Goal: Task Accomplishment & Management: Complete application form

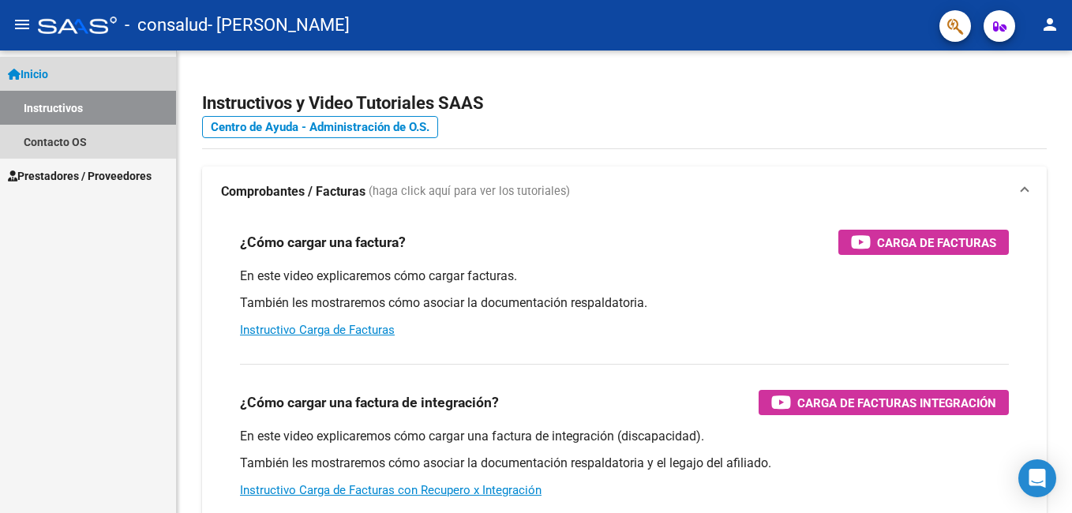
click at [36, 71] on span "Inicio" at bounding box center [28, 74] width 40 height 17
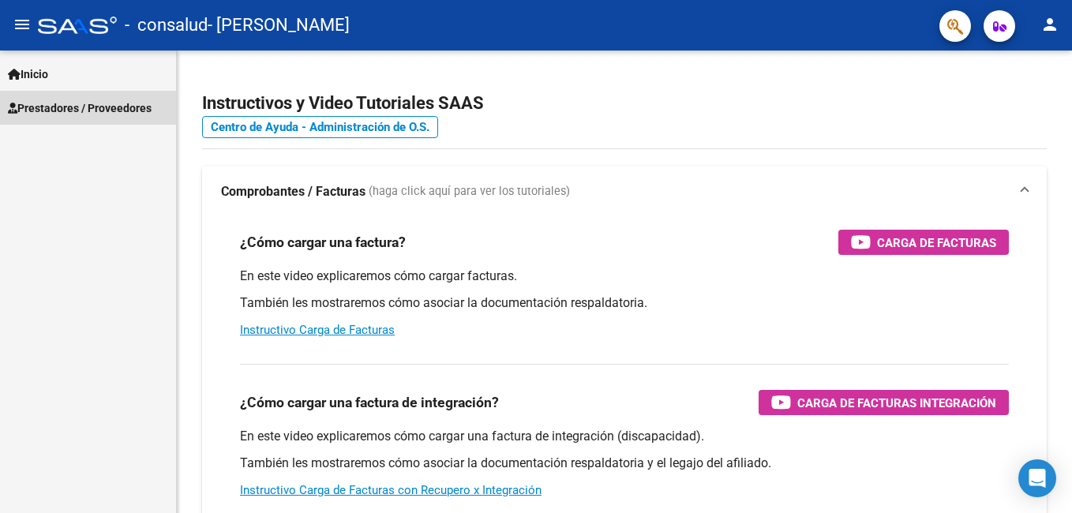
click at [40, 111] on span "Prestadores / Proveedores" at bounding box center [80, 107] width 144 height 17
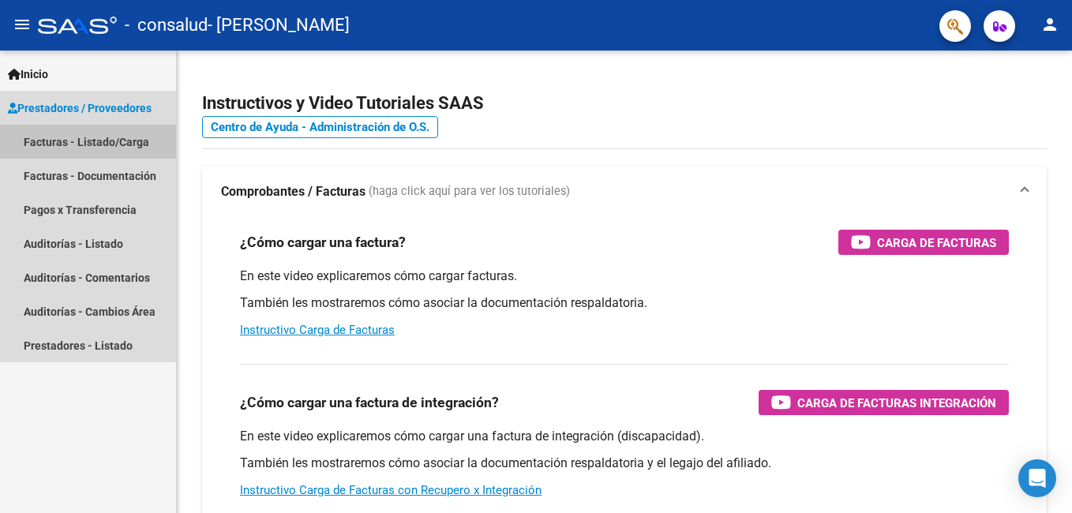
click at [40, 141] on link "Facturas - Listado/Carga" at bounding box center [88, 142] width 176 height 34
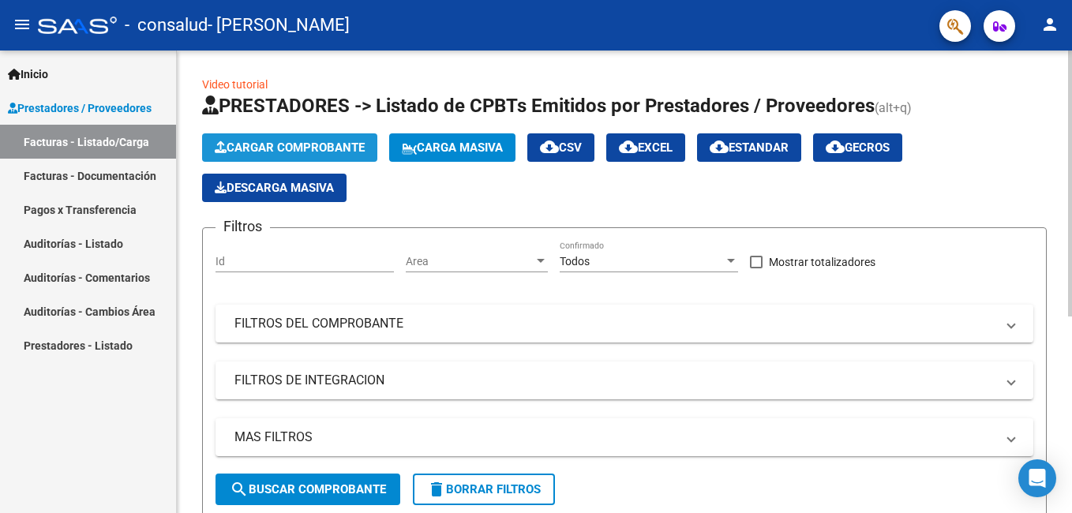
click at [255, 144] on span "Cargar Comprobante" at bounding box center [290, 148] width 150 height 14
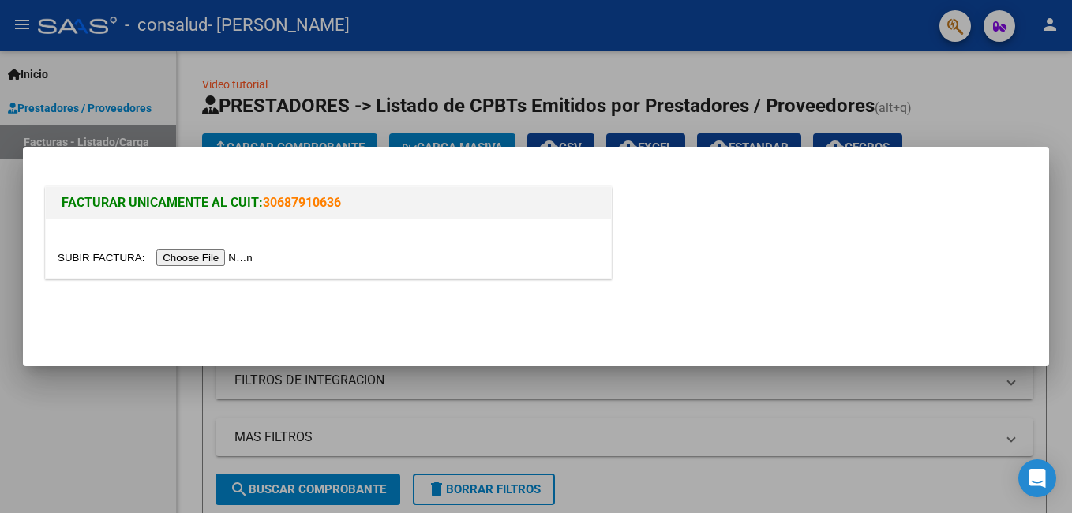
click at [215, 253] on input "file" at bounding box center [158, 257] width 200 height 17
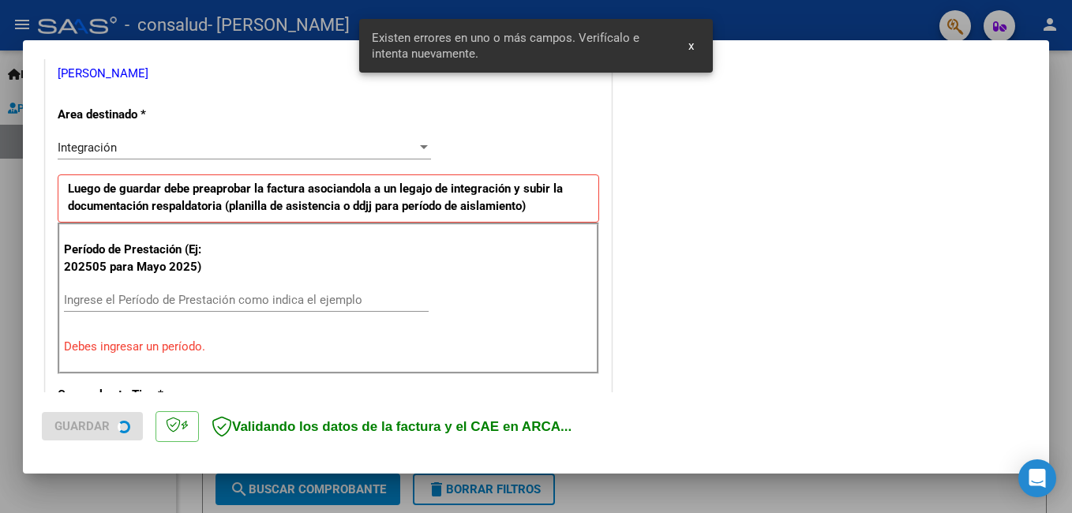
scroll to position [354, 0]
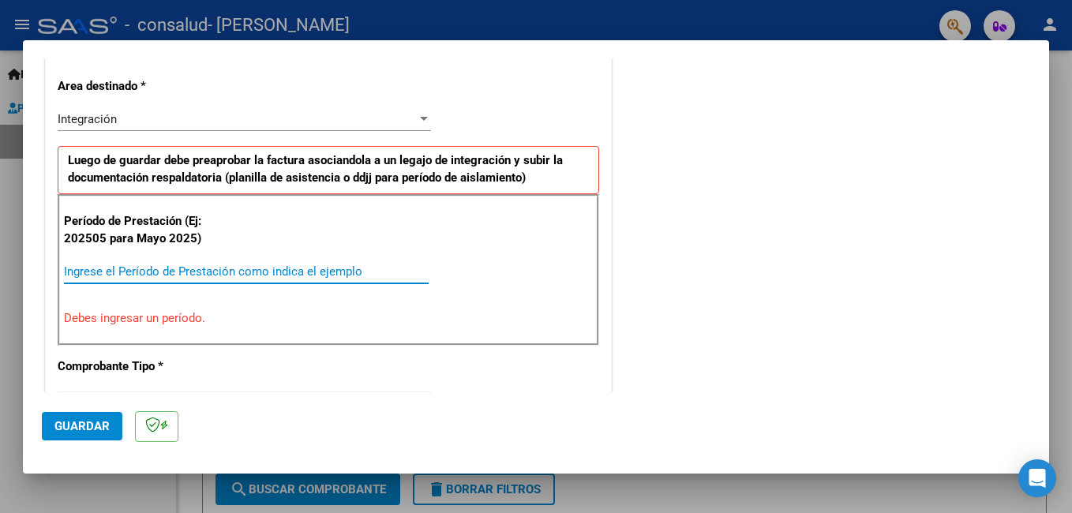
click at [192, 264] on input "Ingrese el Período de Prestación como indica el ejemplo" at bounding box center [246, 271] width 365 height 14
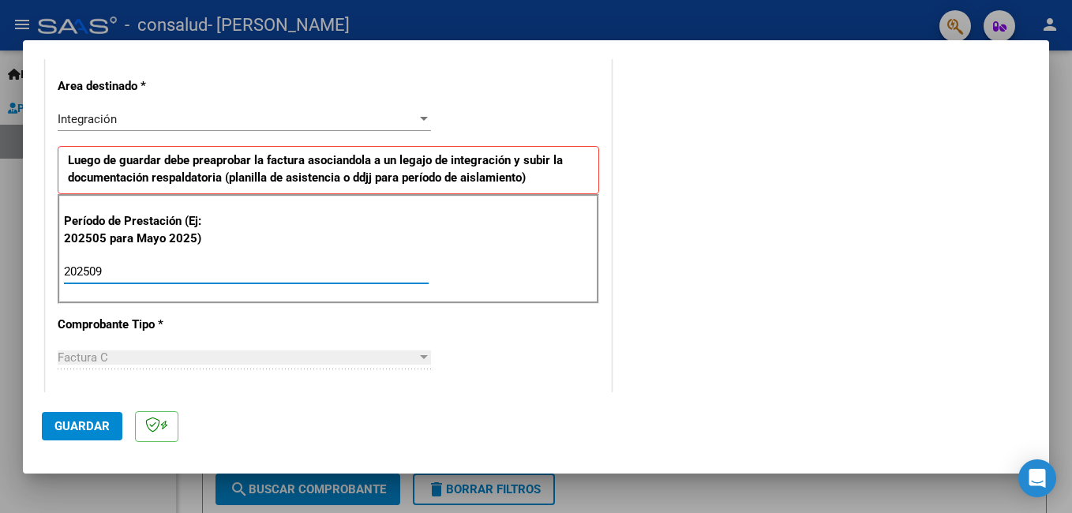
type input "202509"
click at [96, 427] on span "Guardar" at bounding box center [81, 426] width 55 height 14
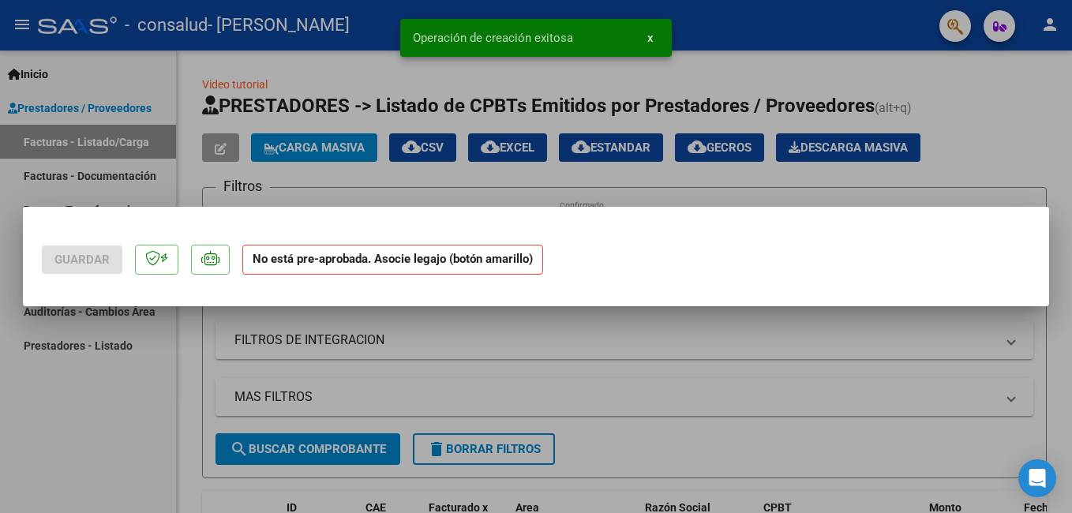
scroll to position [0, 0]
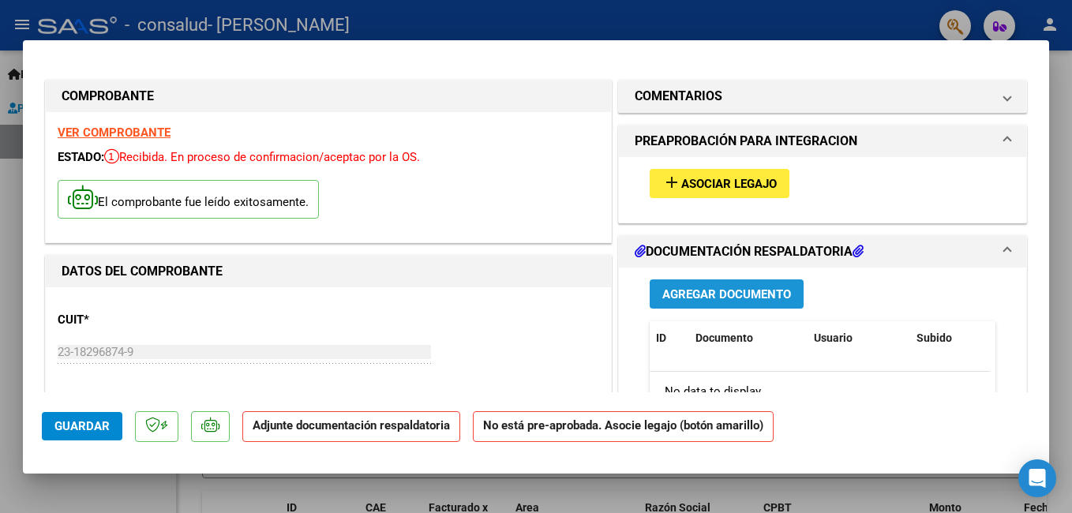
click at [714, 295] on span "Agregar Documento" at bounding box center [726, 294] width 129 height 14
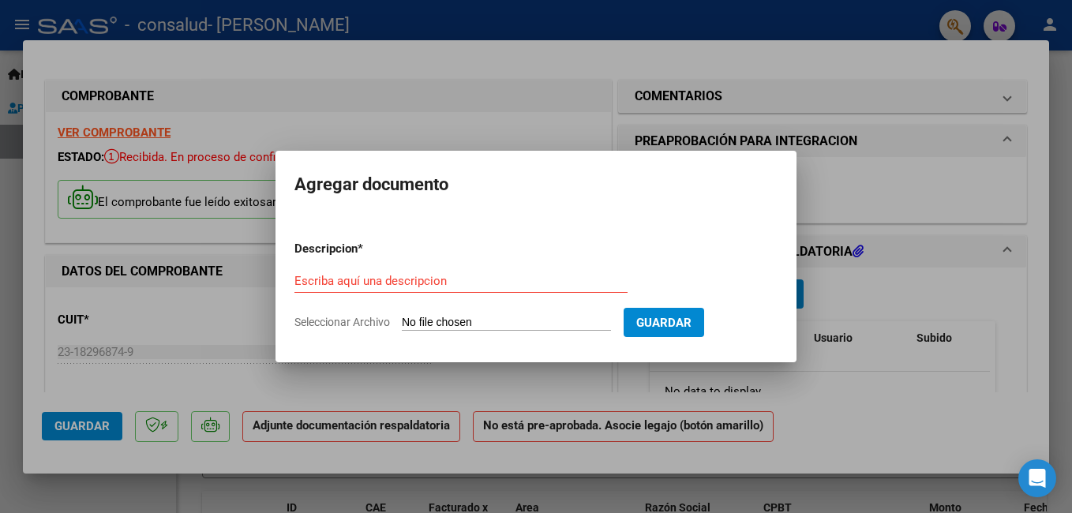
click at [319, 321] on span "Seleccionar Archivo" at bounding box center [342, 322] width 96 height 13
click at [402, 321] on input "Seleccionar Archivo" at bounding box center [506, 323] width 209 height 15
type input "C:\fakepath\[PERSON_NAME] 09.2025.pdf"
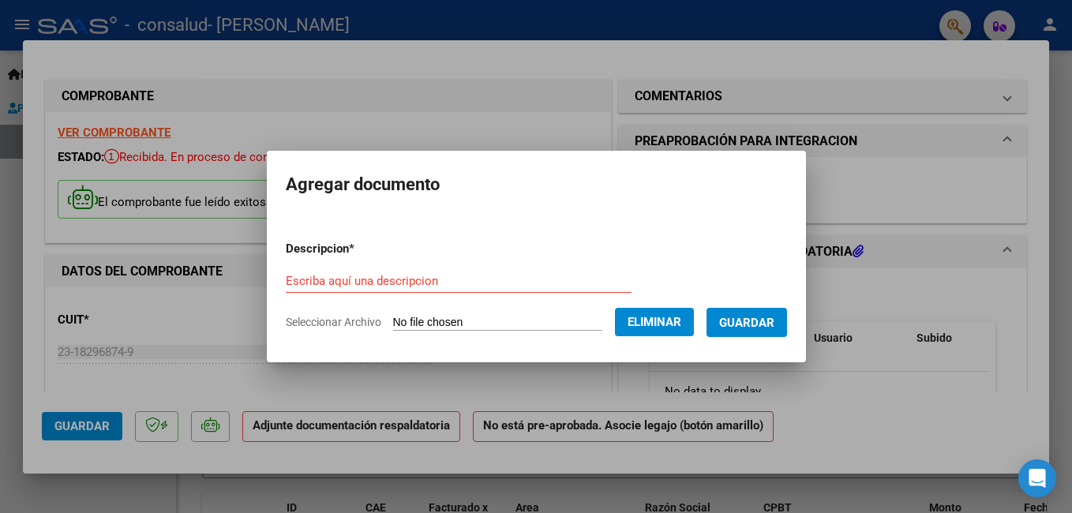
click at [326, 273] on div "Escriba aquí una descripcion" at bounding box center [459, 281] width 346 height 24
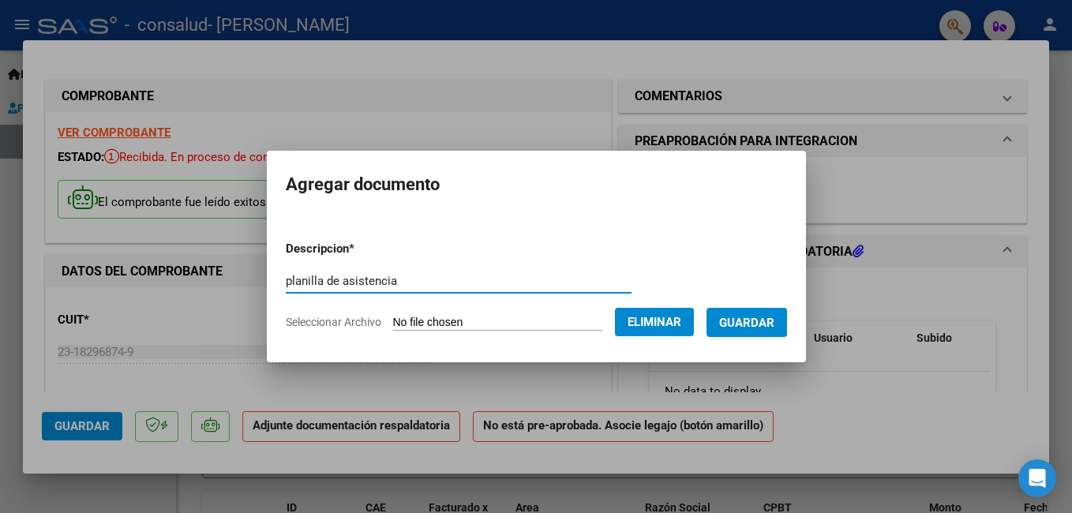
type input "planilla de asistencia"
click at [744, 324] on span "Guardar" at bounding box center [746, 323] width 55 height 14
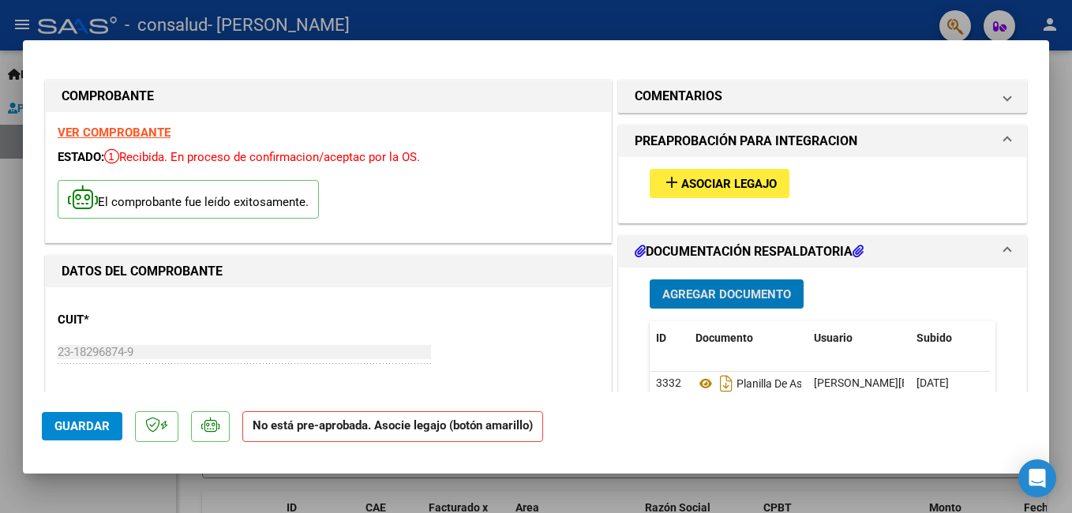
click at [740, 181] on span "Asociar Legajo" at bounding box center [729, 184] width 96 height 14
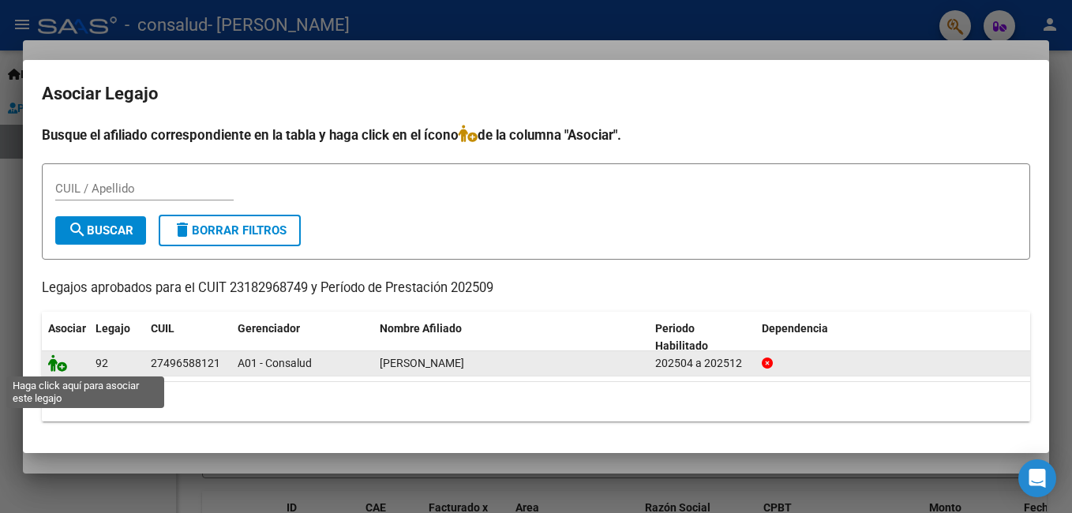
click at [63, 362] on icon at bounding box center [57, 362] width 19 height 17
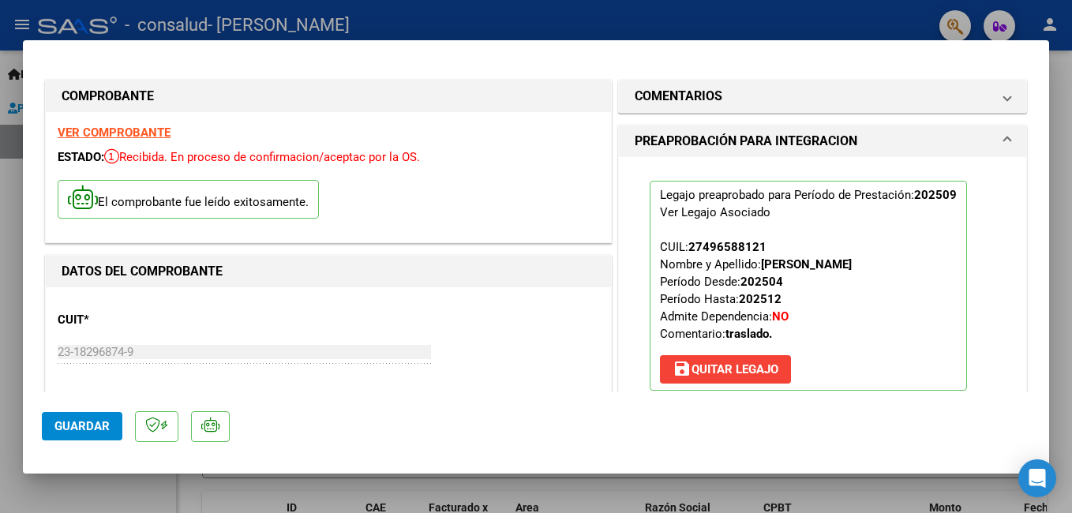
drag, startPoint x: 263, startPoint y: 333, endPoint x: 512, endPoint y: 294, distance: 251.8
click at [714, 370] on span "save [PERSON_NAME]" at bounding box center [726, 369] width 106 height 14
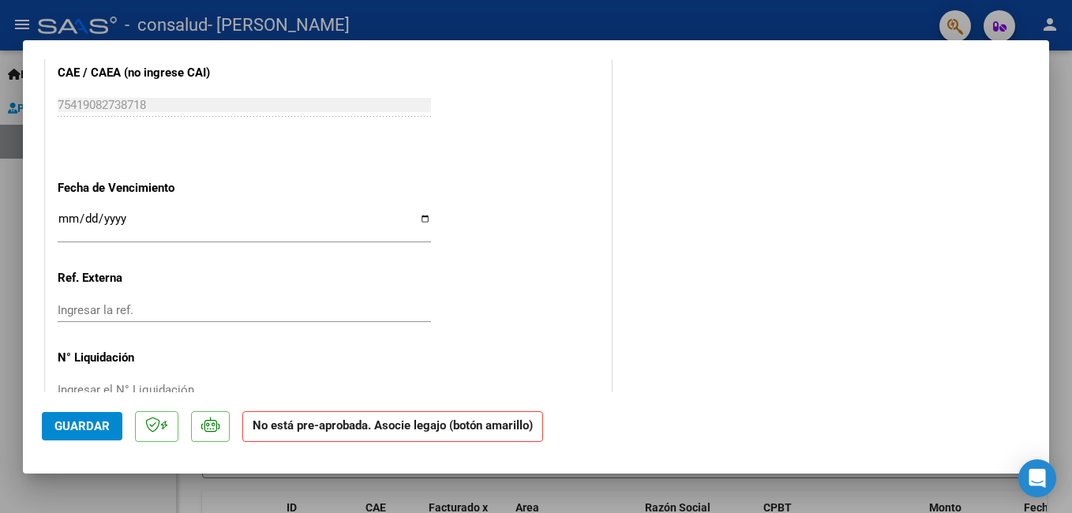
scroll to position [1026, 0]
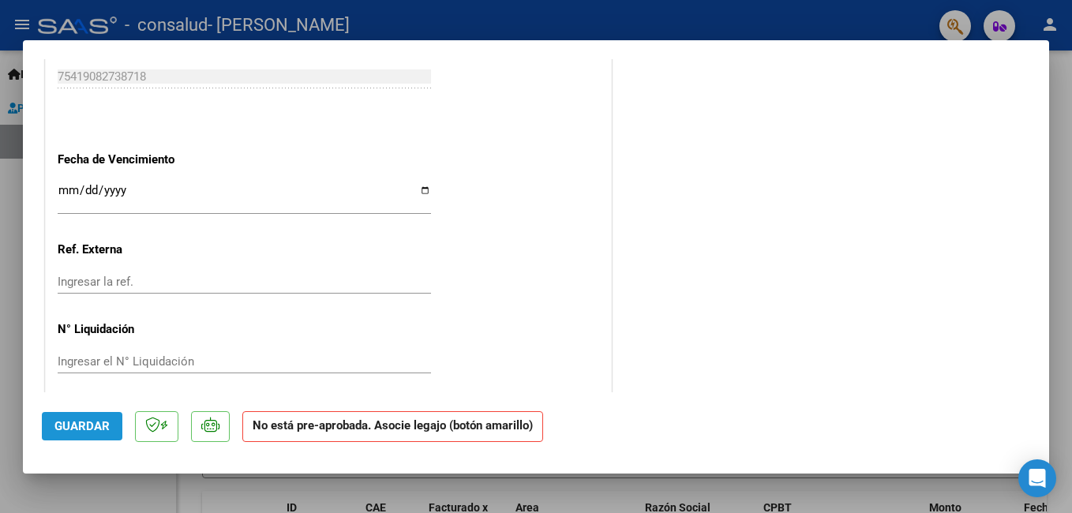
click at [98, 421] on span "Guardar" at bounding box center [81, 426] width 55 height 14
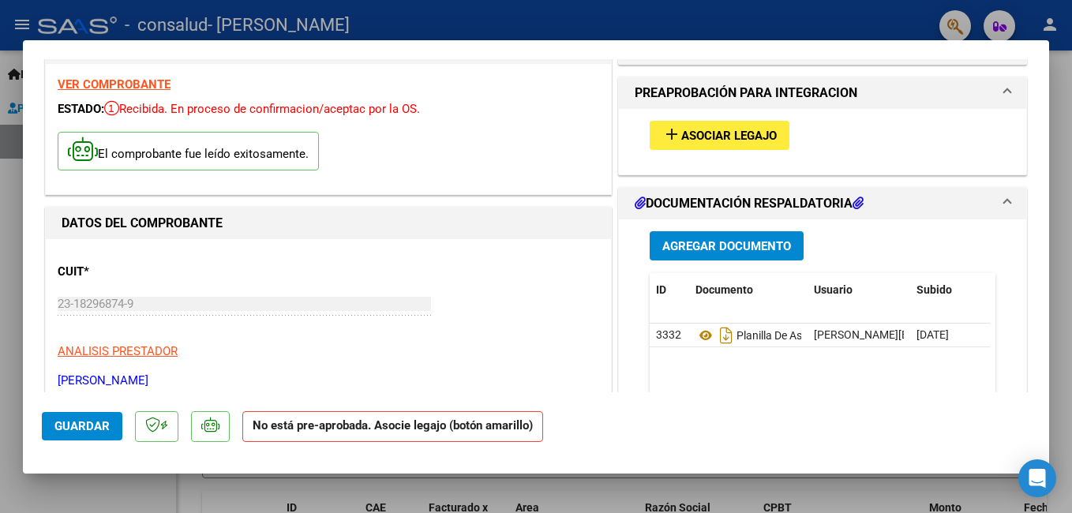
scroll to position [0, 0]
